Goal: Transaction & Acquisition: Purchase product/service

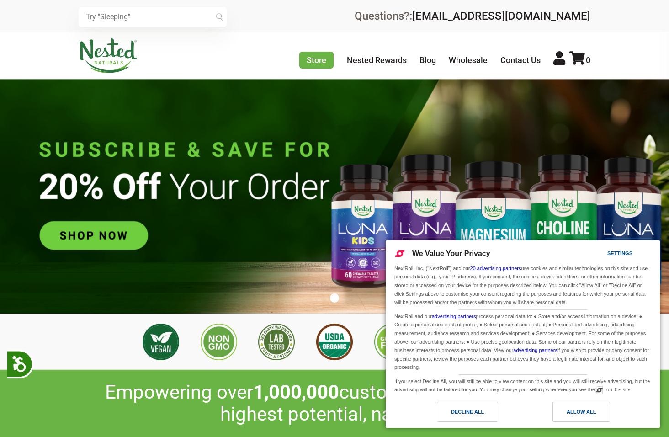
scroll to position [0, 160]
